Goal: Task Accomplishment & Management: Complete application form

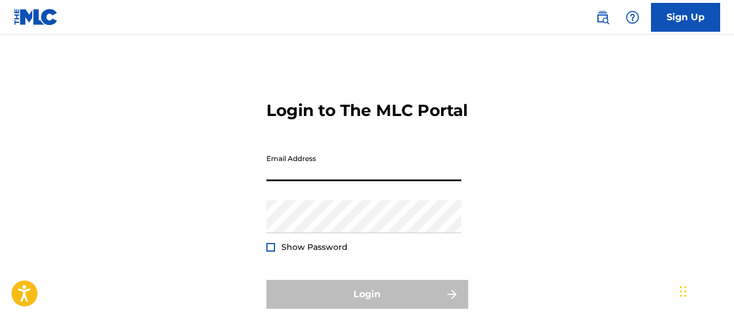
click at [343, 148] on input "Email Address" at bounding box center [364, 164] width 195 height 33
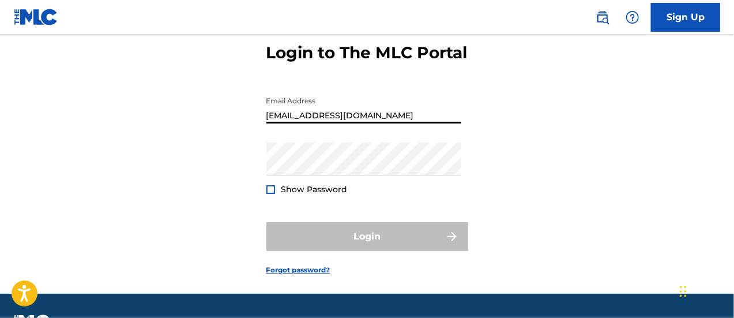
drag, startPoint x: 373, startPoint y: 137, endPoint x: 244, endPoint y: 140, distance: 128.7
click at [245, 140] on div "Login to The MLC Portal Email Address [EMAIL_ADDRESS][DOMAIN_NAME] Password Sho…" at bounding box center [367, 150] width 734 height 288
type input "[EMAIL_ADDRESS][PERSON_NAME][DOMAIN_NAME]"
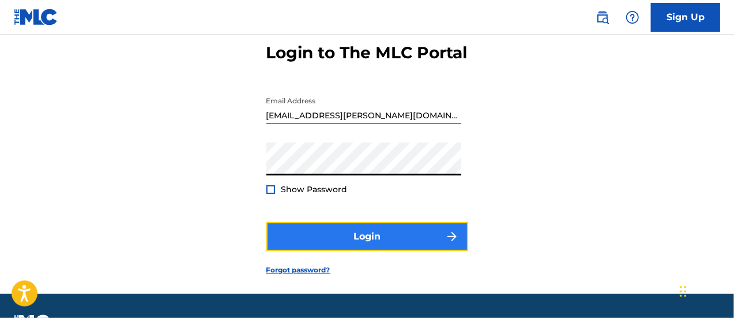
click at [372, 251] on button "Login" at bounding box center [368, 236] width 202 height 29
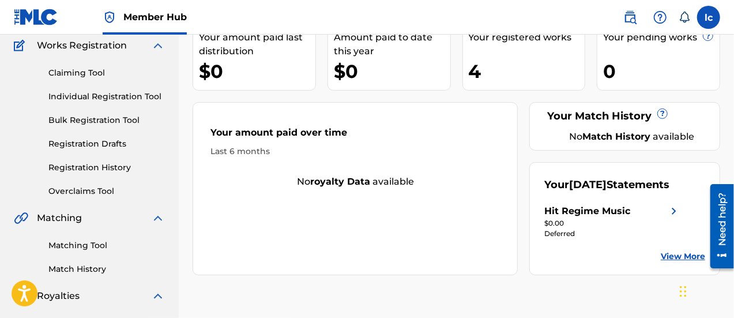
scroll to position [115, 0]
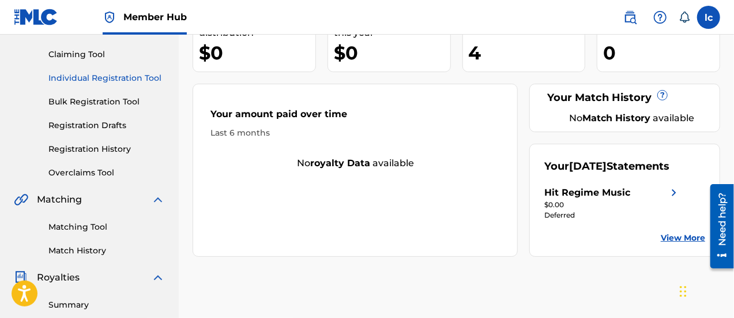
click at [133, 79] on link "Individual Registration Tool" at bounding box center [106, 78] width 117 height 12
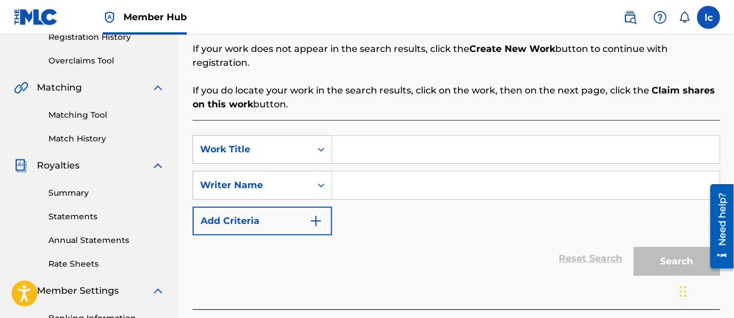
scroll to position [288, 0]
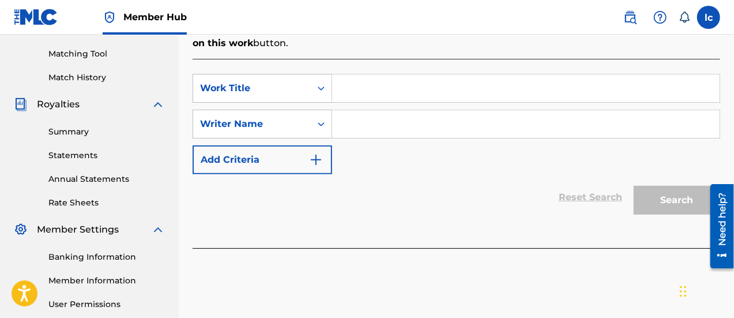
click at [382, 74] on input "Search Form" at bounding box center [526, 88] width 388 height 28
type input "domino hearts"
click at [437, 117] on input "Search Form" at bounding box center [526, 124] width 388 height 28
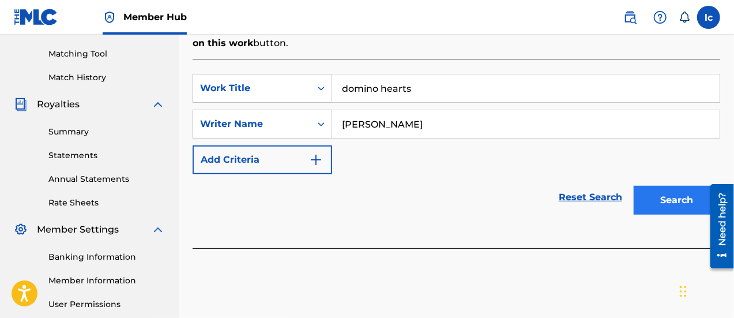
type input "[PERSON_NAME]"
click at [676, 189] on button "Search" at bounding box center [677, 200] width 87 height 29
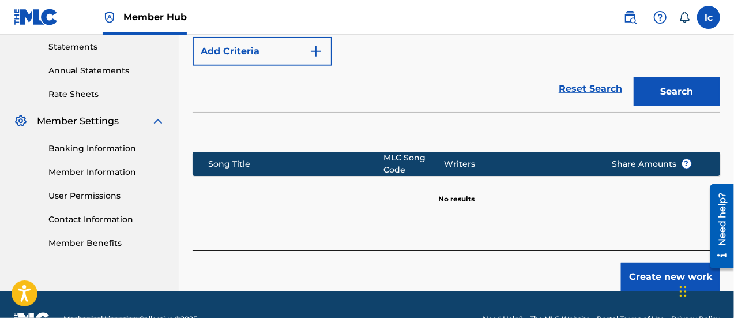
scroll to position [411, 0]
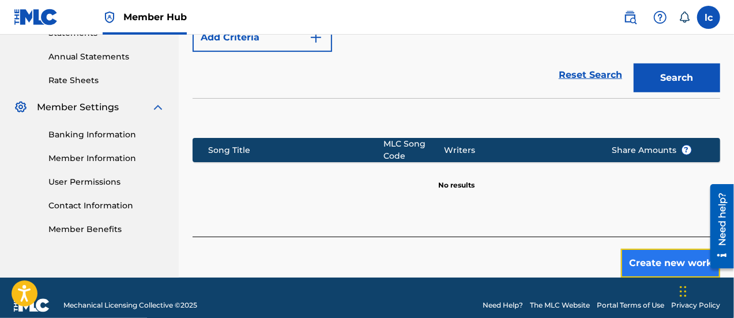
click at [651, 249] on button "Create new work" at bounding box center [670, 263] width 99 height 29
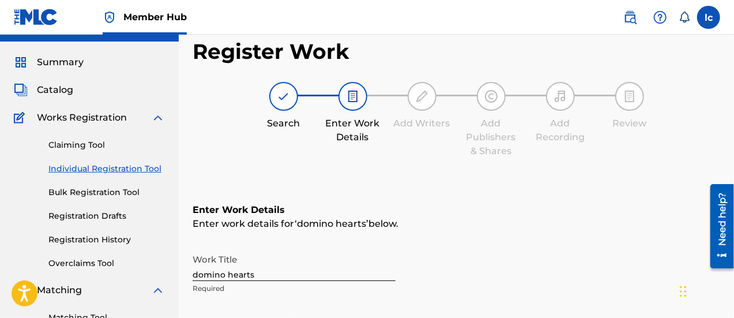
scroll to position [0, 0]
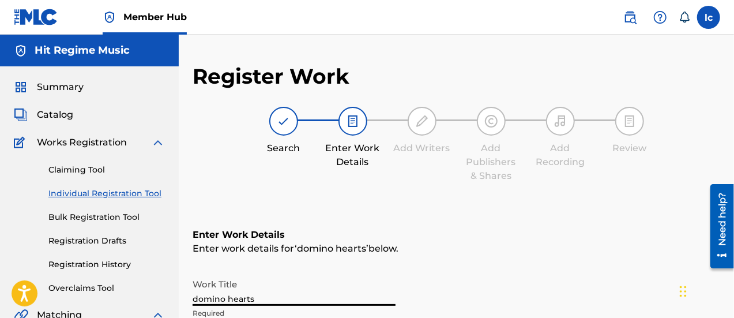
drag, startPoint x: 194, startPoint y: 299, endPoint x: 271, endPoint y: 296, distance: 76.8
click at [271, 296] on input "domino hearts" at bounding box center [294, 289] width 203 height 33
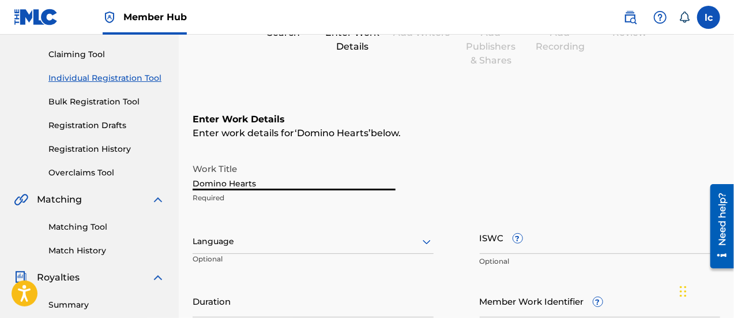
scroll to position [115, 0]
type input "Domino Hearts"
click at [322, 237] on div at bounding box center [313, 241] width 241 height 14
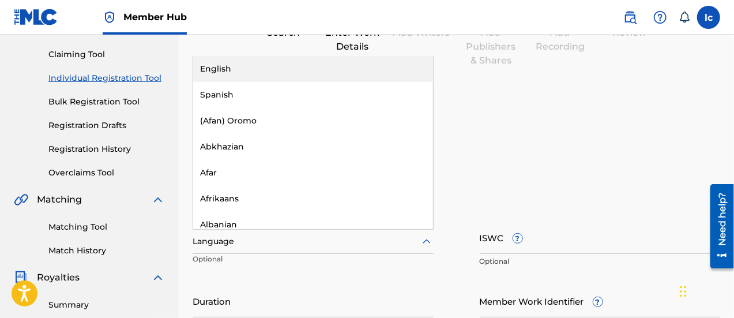
click at [285, 66] on div "English" at bounding box center [313, 69] width 240 height 26
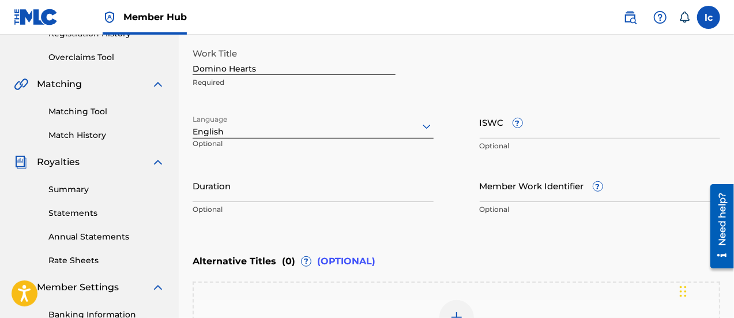
scroll to position [231, 0]
click at [553, 126] on input "ISWC ?" at bounding box center [600, 122] width 241 height 33
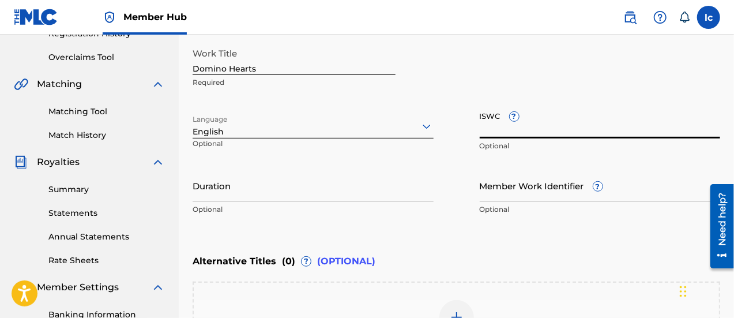
paste input "T-334.952.475-6"
type input "T-334.952.475-6"
click at [306, 179] on input "Duration" at bounding box center [313, 185] width 241 height 33
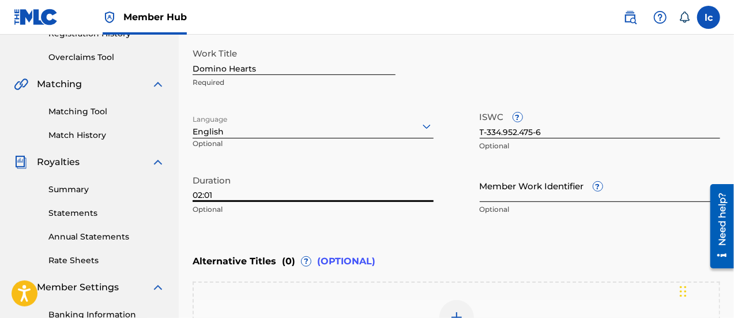
type input "02:01"
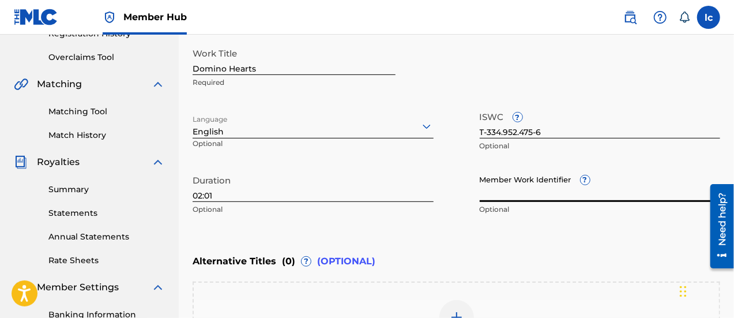
click at [522, 187] on input "Member Work Identifier ?" at bounding box center [600, 185] width 241 height 33
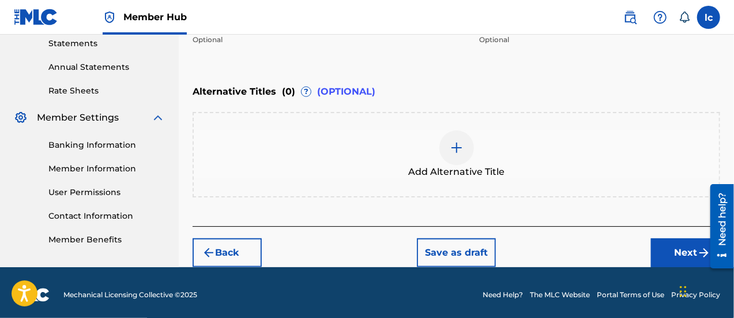
scroll to position [404, 0]
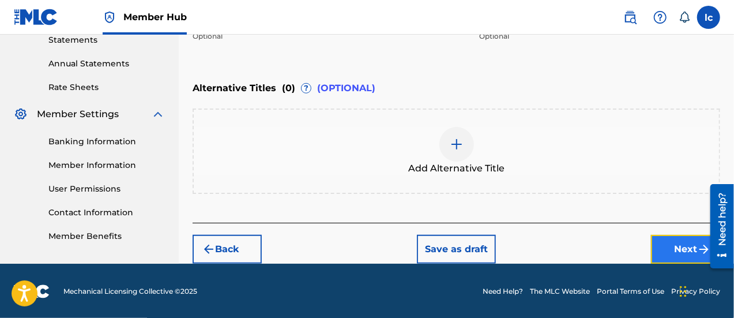
click at [674, 243] on button "Next" at bounding box center [685, 249] width 69 height 29
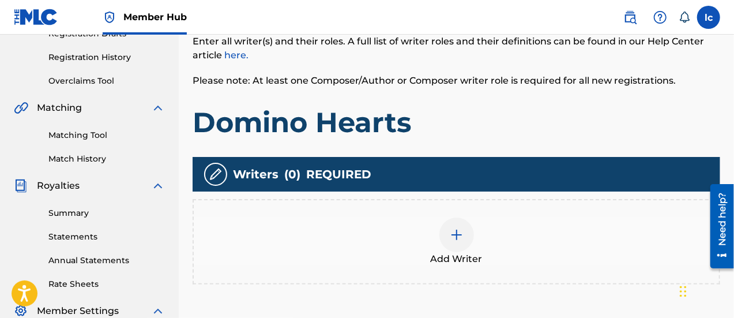
scroll to position [225, 0]
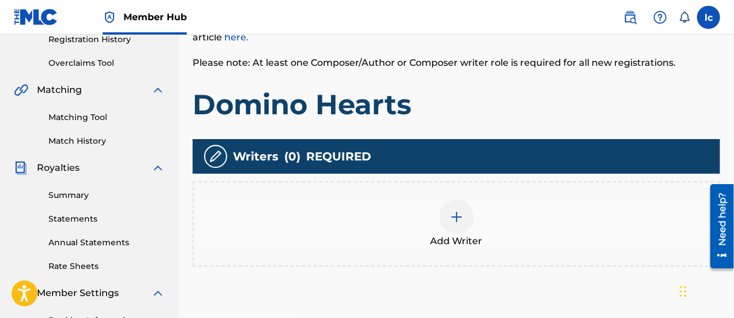
click at [455, 210] on img at bounding box center [457, 217] width 14 height 14
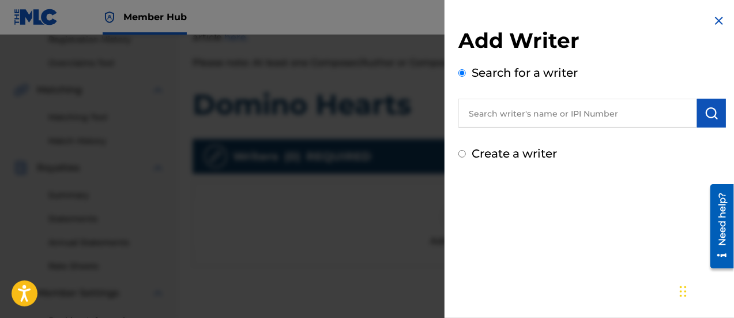
click at [590, 111] on input "text" at bounding box center [578, 113] width 239 height 29
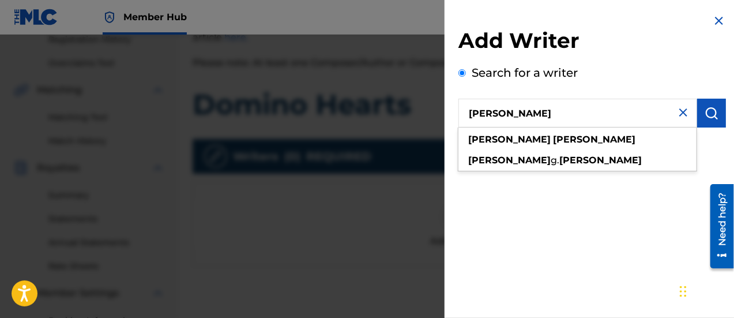
type input "[PERSON_NAME]"
click at [532, 137] on div "[PERSON_NAME]" at bounding box center [578, 139] width 238 height 21
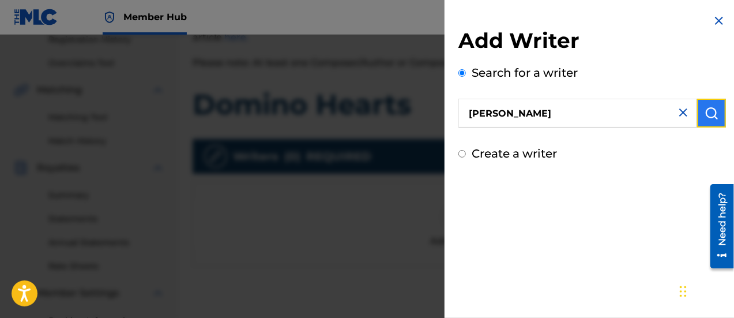
click at [710, 112] on img "submit" at bounding box center [712, 113] width 14 height 14
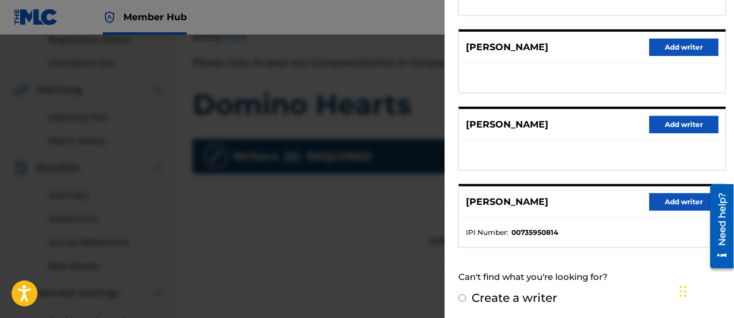
scroll to position [283, 0]
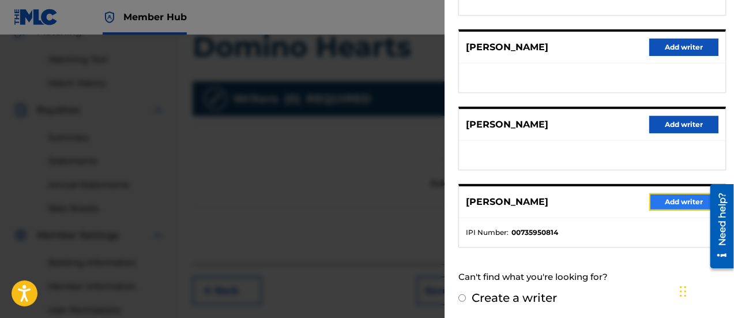
click at [669, 200] on button "Add writer" at bounding box center [684, 201] width 69 height 17
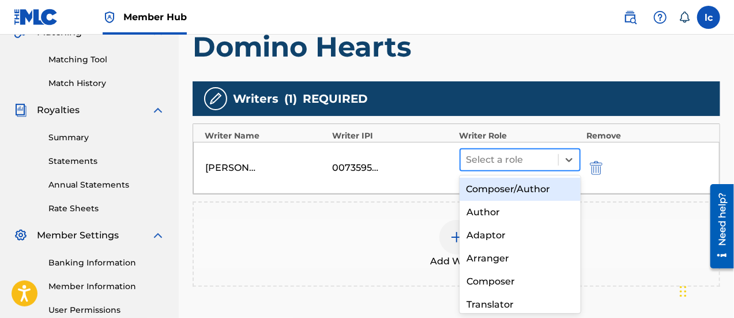
click at [504, 158] on div at bounding box center [510, 160] width 86 height 16
click at [513, 189] on div "Composer/Author" at bounding box center [521, 189] width 122 height 23
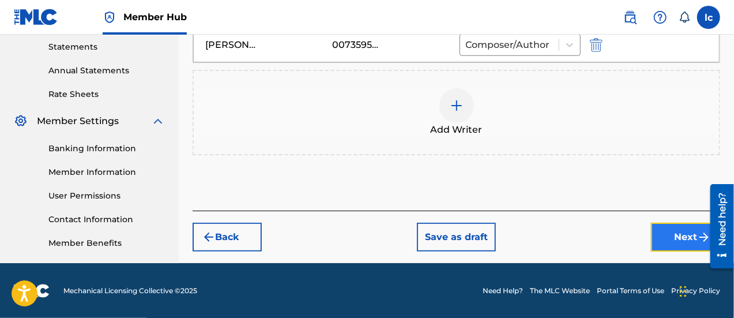
click at [674, 236] on button "Next" at bounding box center [685, 237] width 69 height 29
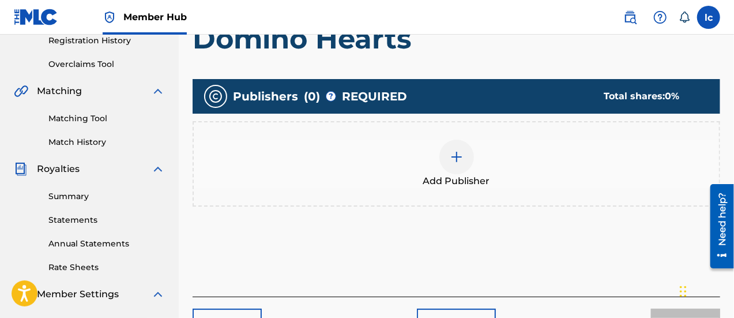
scroll to position [225, 0]
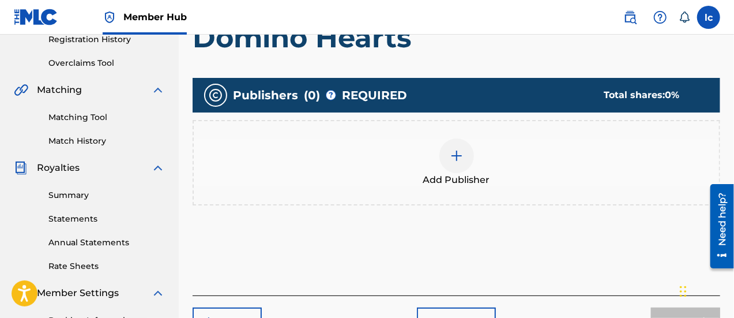
click at [459, 161] on img at bounding box center [457, 156] width 14 height 14
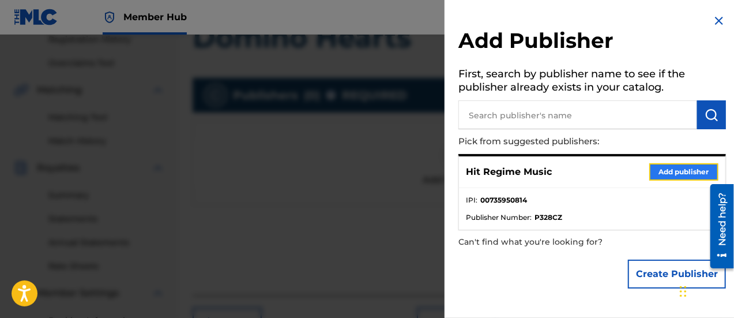
click at [670, 173] on button "Add publisher" at bounding box center [684, 171] width 69 height 17
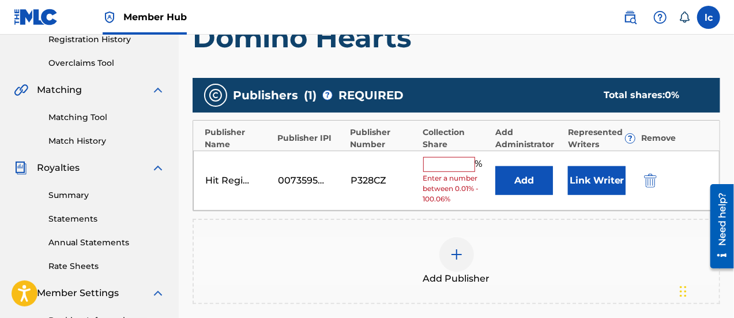
click at [444, 163] on input "text" at bounding box center [449, 164] width 52 height 15
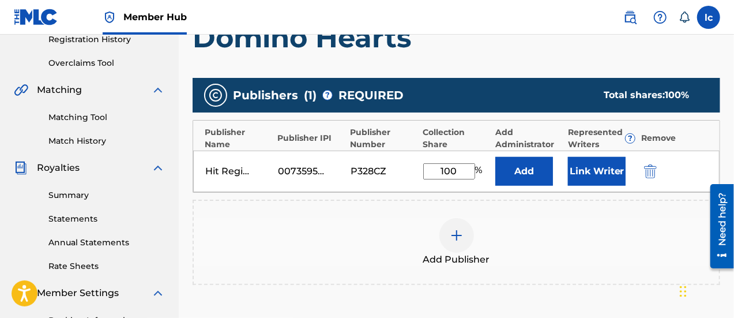
type input "100"
click at [385, 171] on div "P328CZ" at bounding box center [377, 171] width 52 height 14
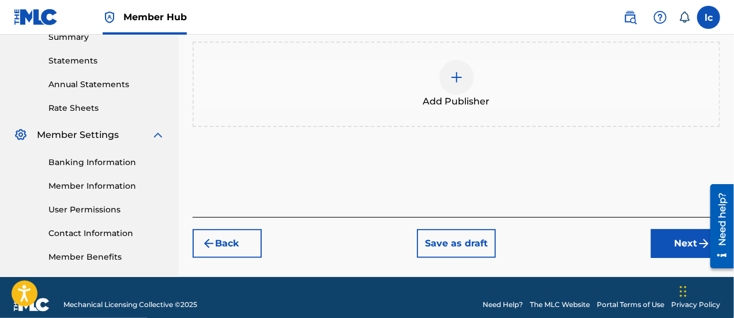
scroll to position [397, 0]
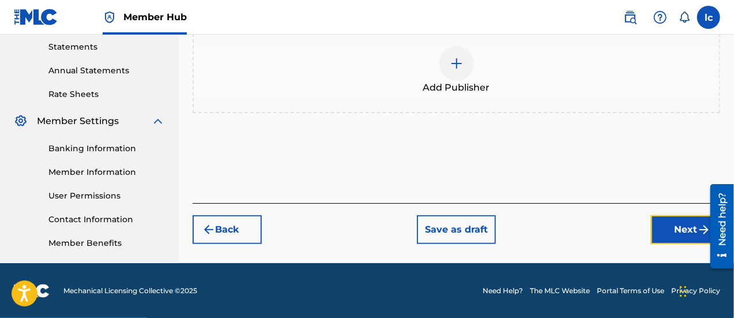
click at [684, 227] on button "Next" at bounding box center [685, 229] width 69 height 29
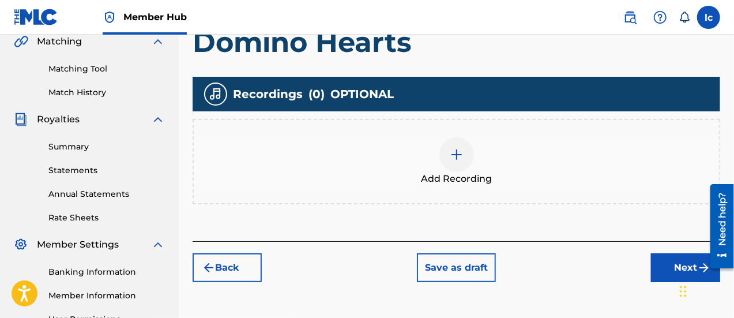
scroll to position [283, 0]
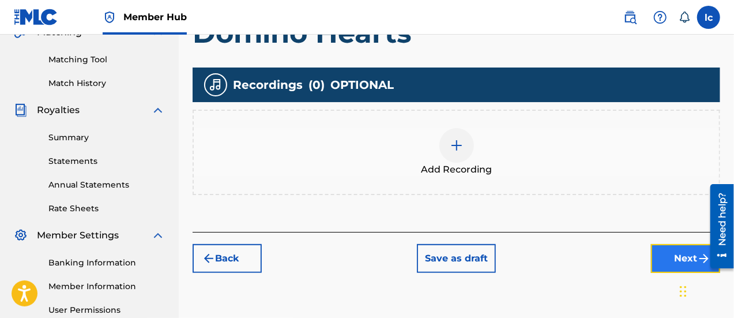
click at [673, 250] on button "Next" at bounding box center [685, 258] width 69 height 29
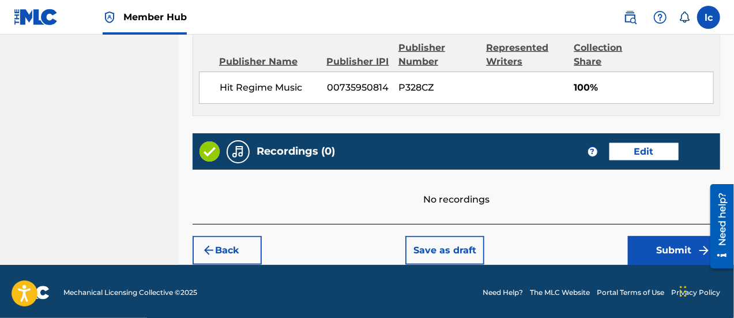
scroll to position [632, 0]
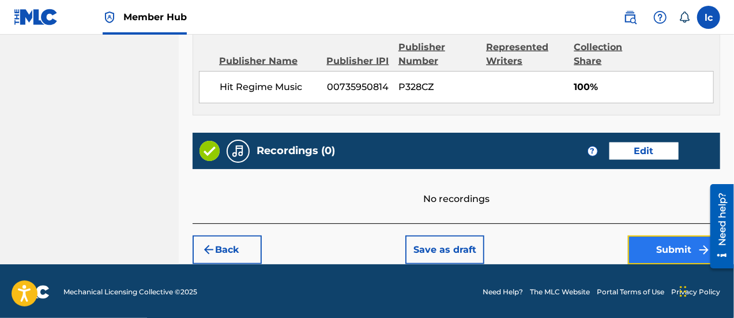
click at [676, 250] on button "Submit" at bounding box center [674, 249] width 92 height 29
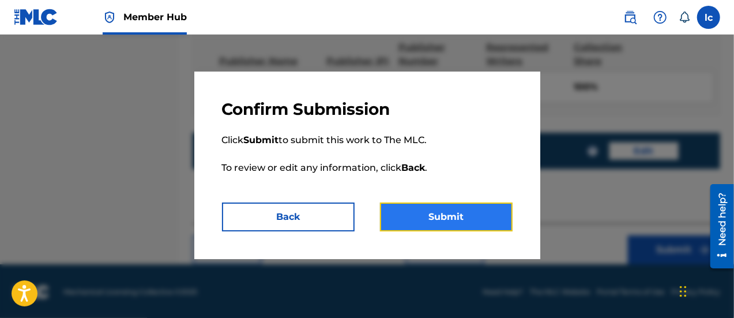
click at [479, 220] on button "Submit" at bounding box center [446, 217] width 133 height 29
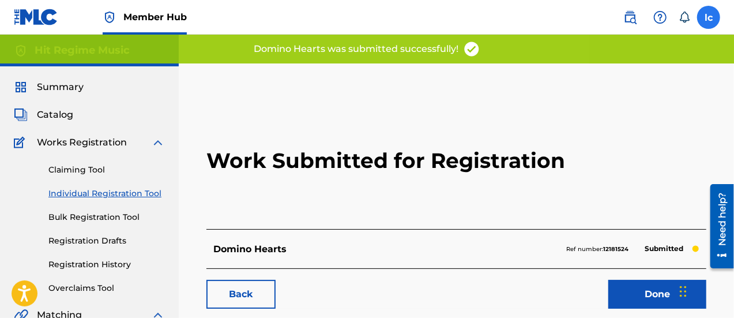
click at [710, 16] on label at bounding box center [709, 17] width 23 height 23
click at [709, 17] on input "lc [PERSON_NAME] [EMAIL_ADDRESS][PERSON_NAME][DOMAIN_NAME] Notification Prefere…" at bounding box center [709, 17] width 0 height 0
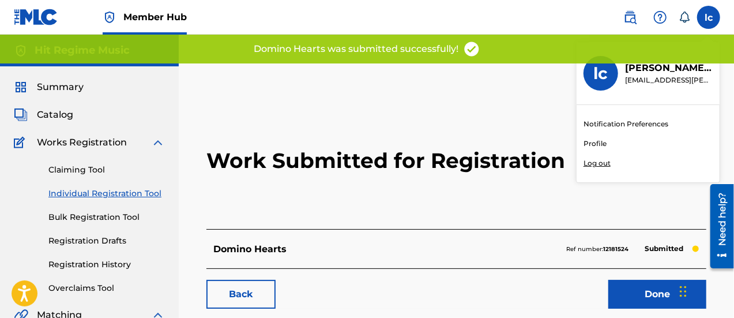
click at [606, 163] on p "Log out" at bounding box center [597, 163] width 27 height 10
click at [709, 17] on input "lc [PERSON_NAME] [EMAIL_ADDRESS][PERSON_NAME][DOMAIN_NAME] Notification Prefere…" at bounding box center [709, 17] width 0 height 0
